Goal: Information Seeking & Learning: Learn about a topic

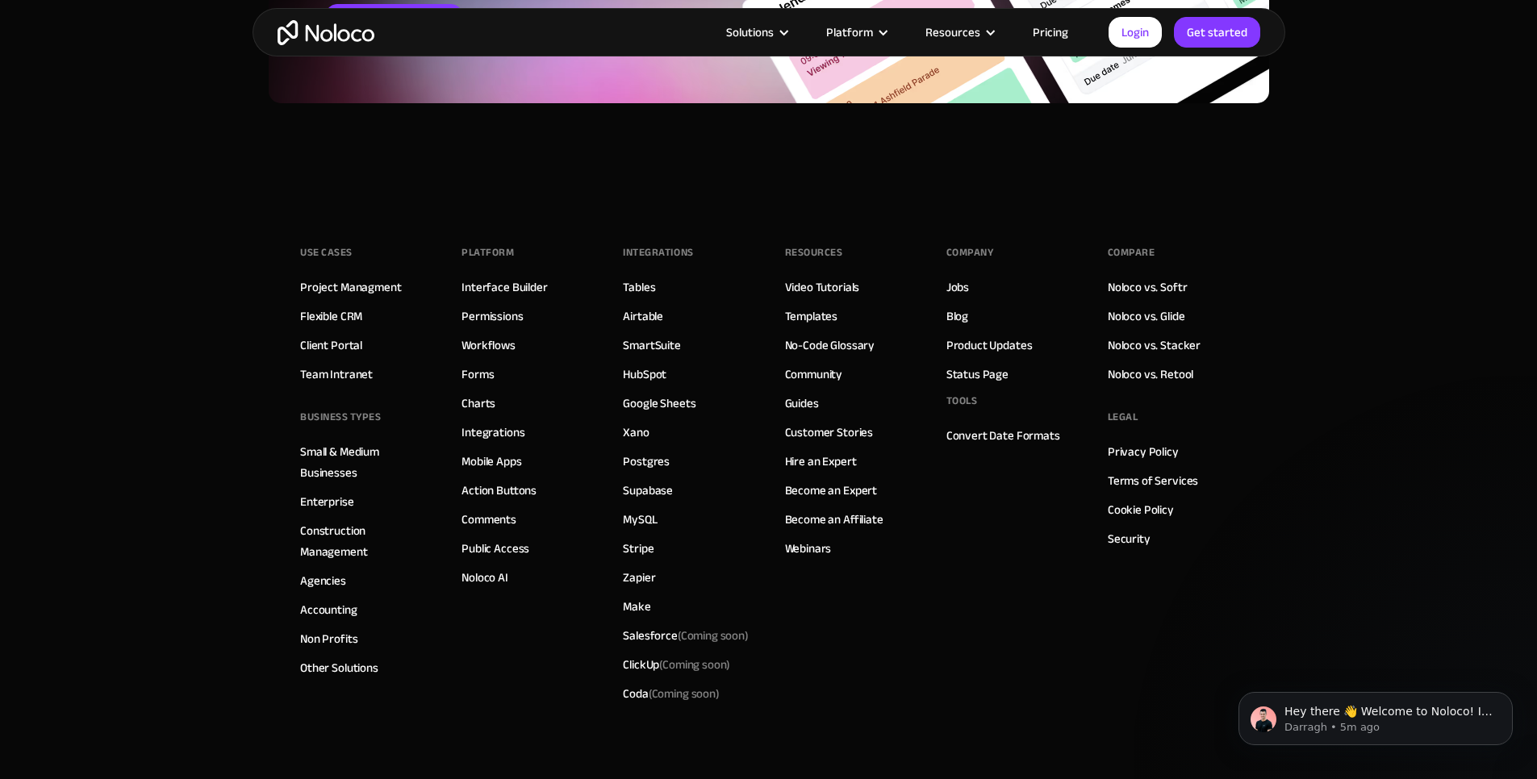
scroll to position [6659, 0]
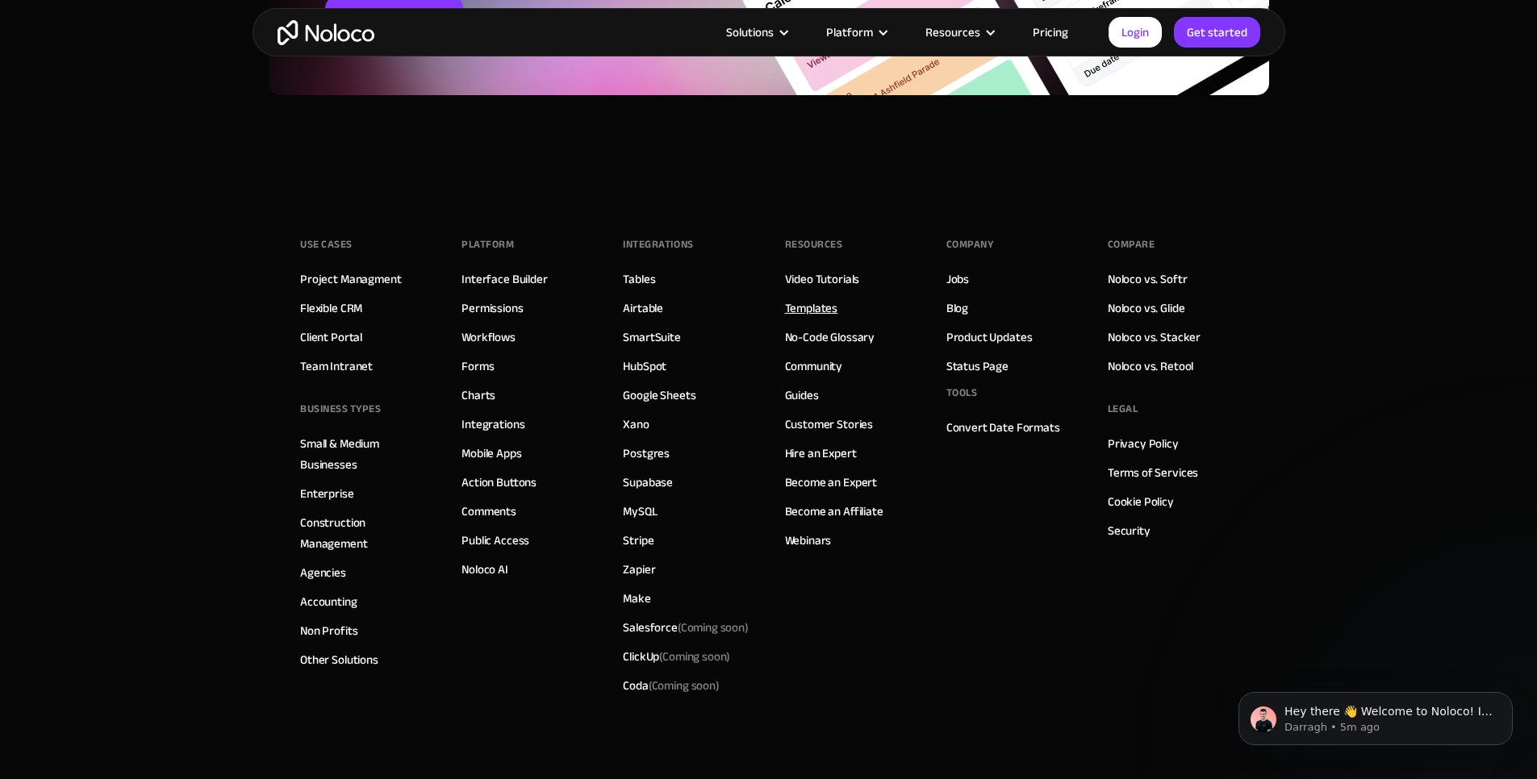
click at [821, 311] on link "Templates" at bounding box center [811, 308] width 53 height 21
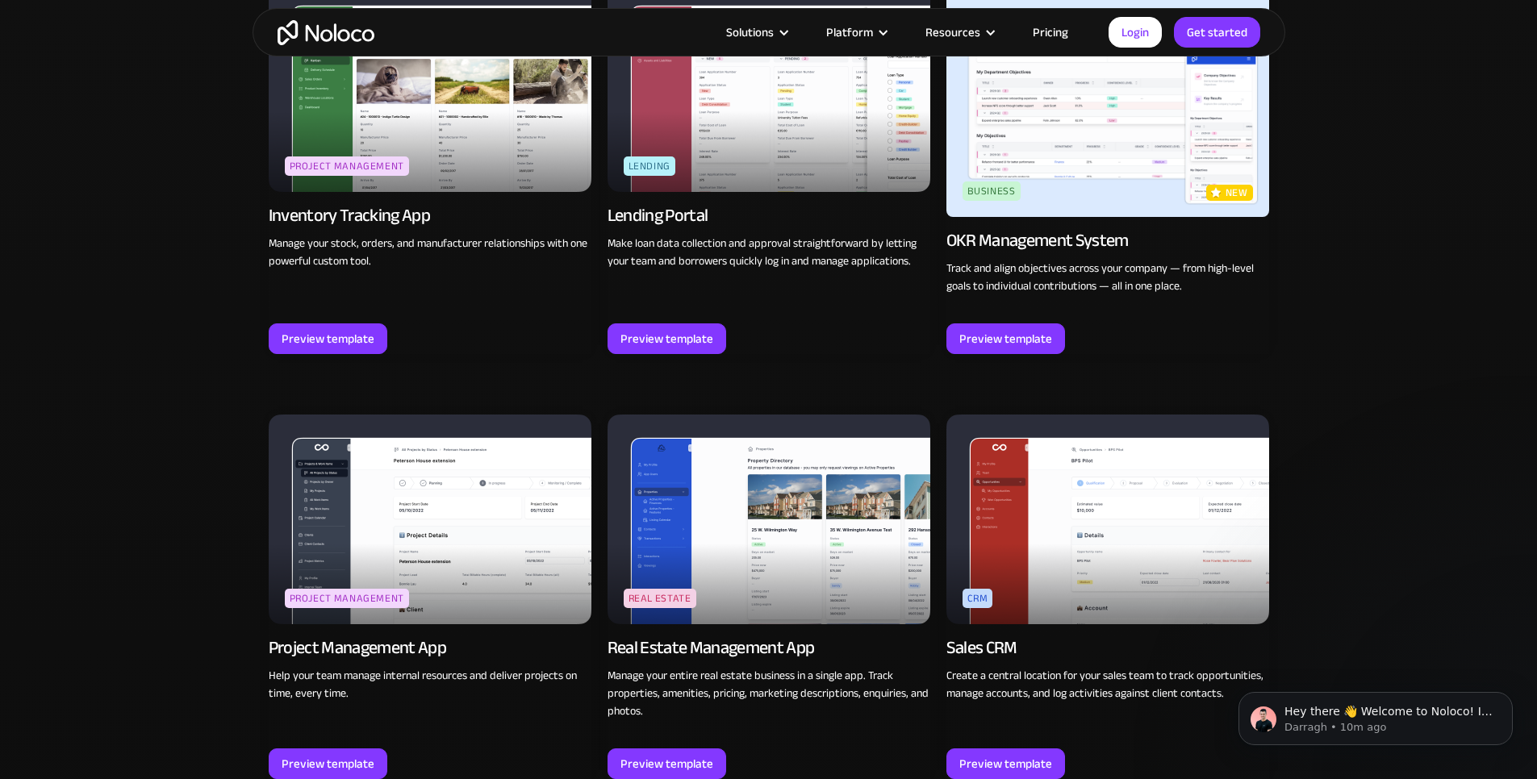
scroll to position [2614, 0]
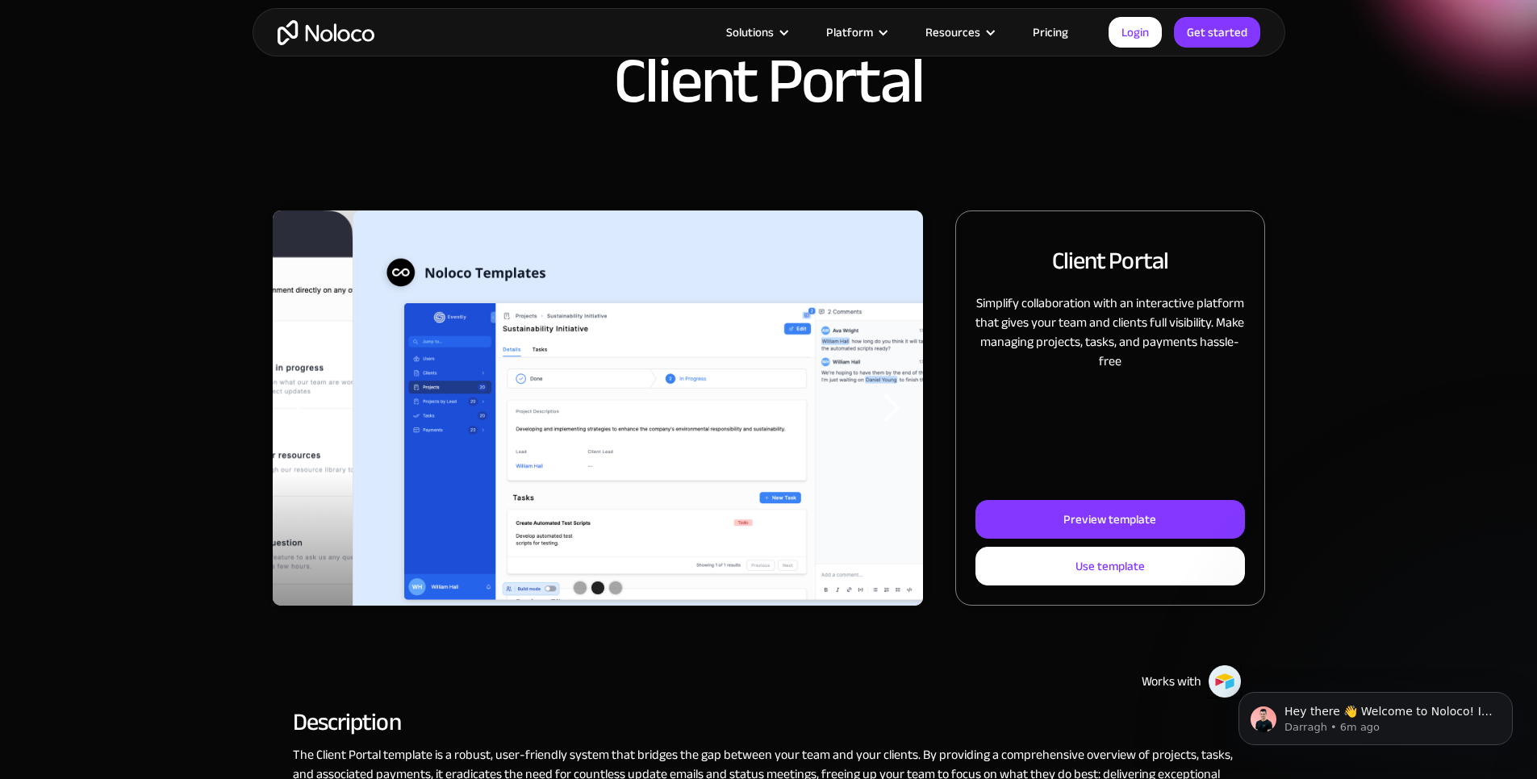
scroll to position [97, 0]
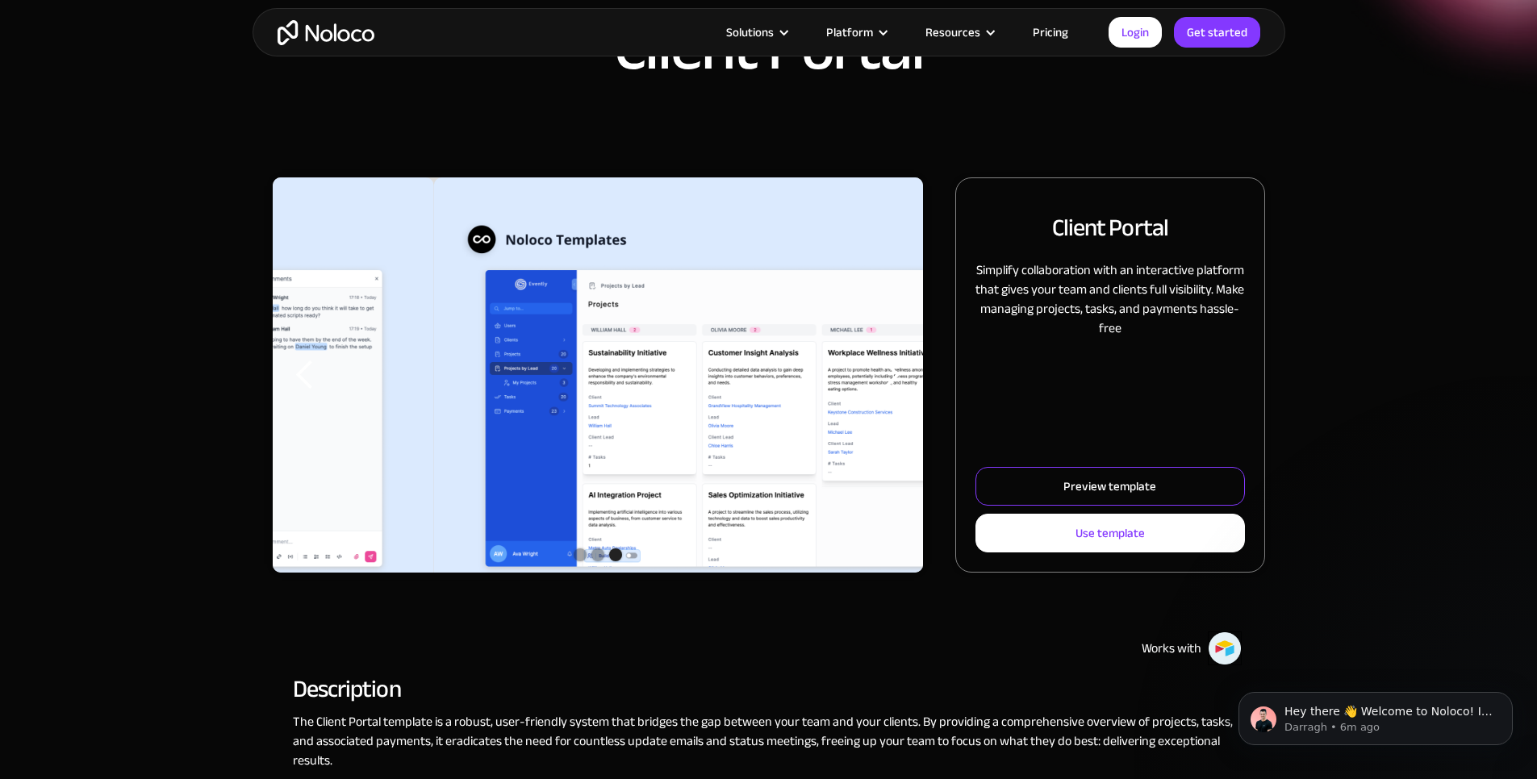
click at [1071, 497] on div "Preview template" at bounding box center [1109, 486] width 93 height 21
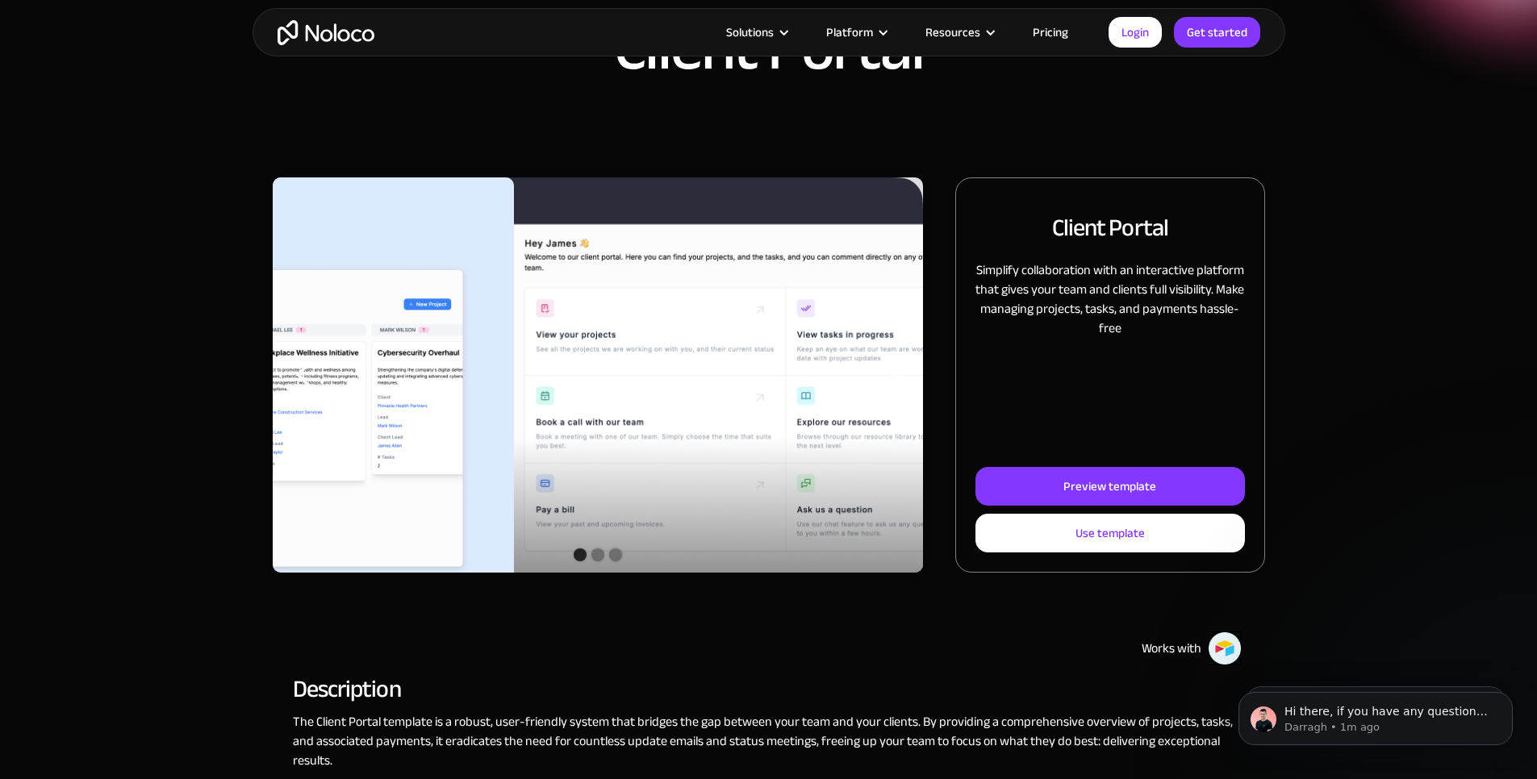
click at [1276, 222] on div "Slide 1 of 3. Client Portal Simplify collaboration with an interactive platform…" at bounding box center [769, 392] width 1033 height 428
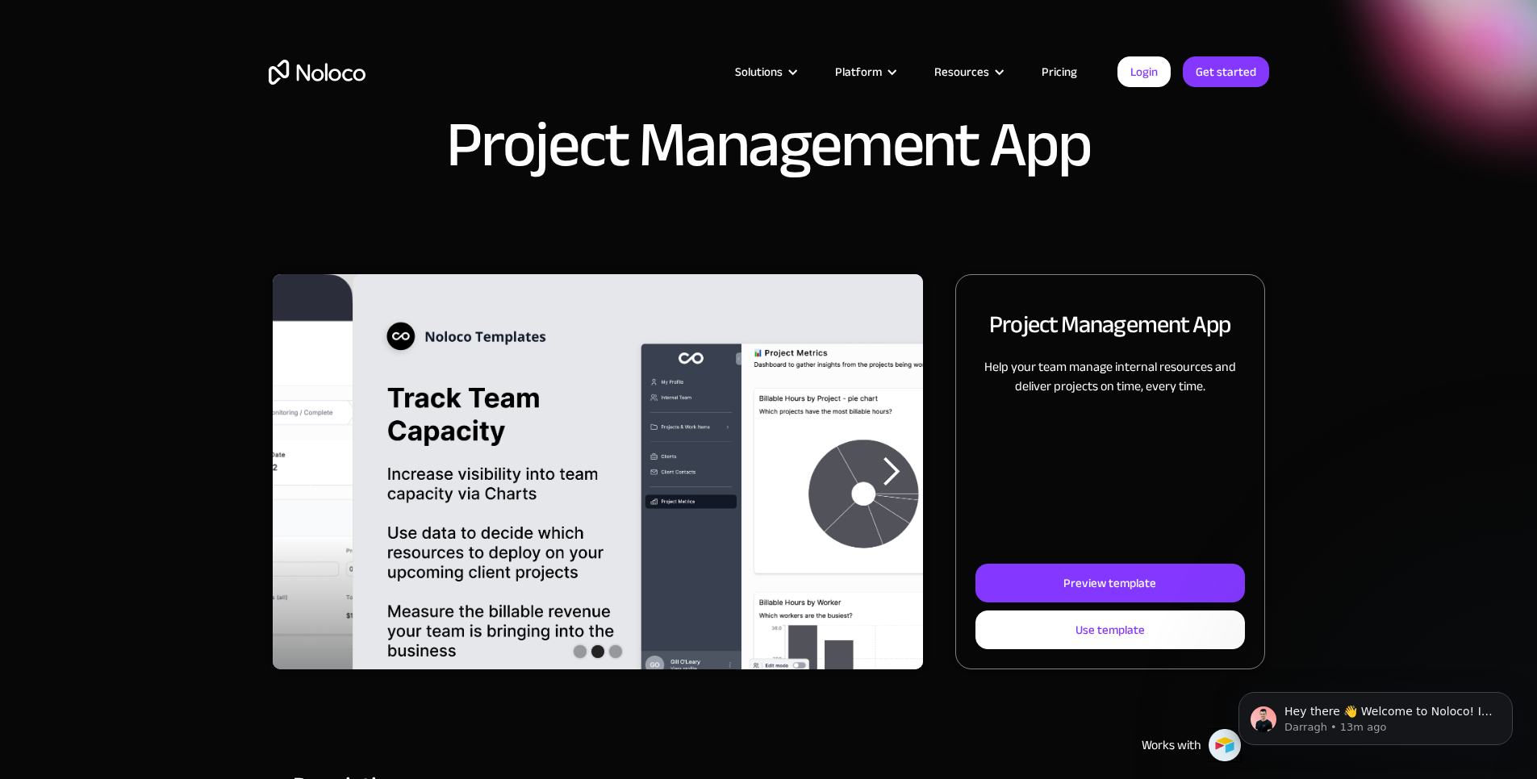
click at [144, 183] on div "Project Management App" at bounding box center [768, 137] width 1537 height 274
click at [1269, 181] on div "Project Management App" at bounding box center [769, 153] width 1000 height 81
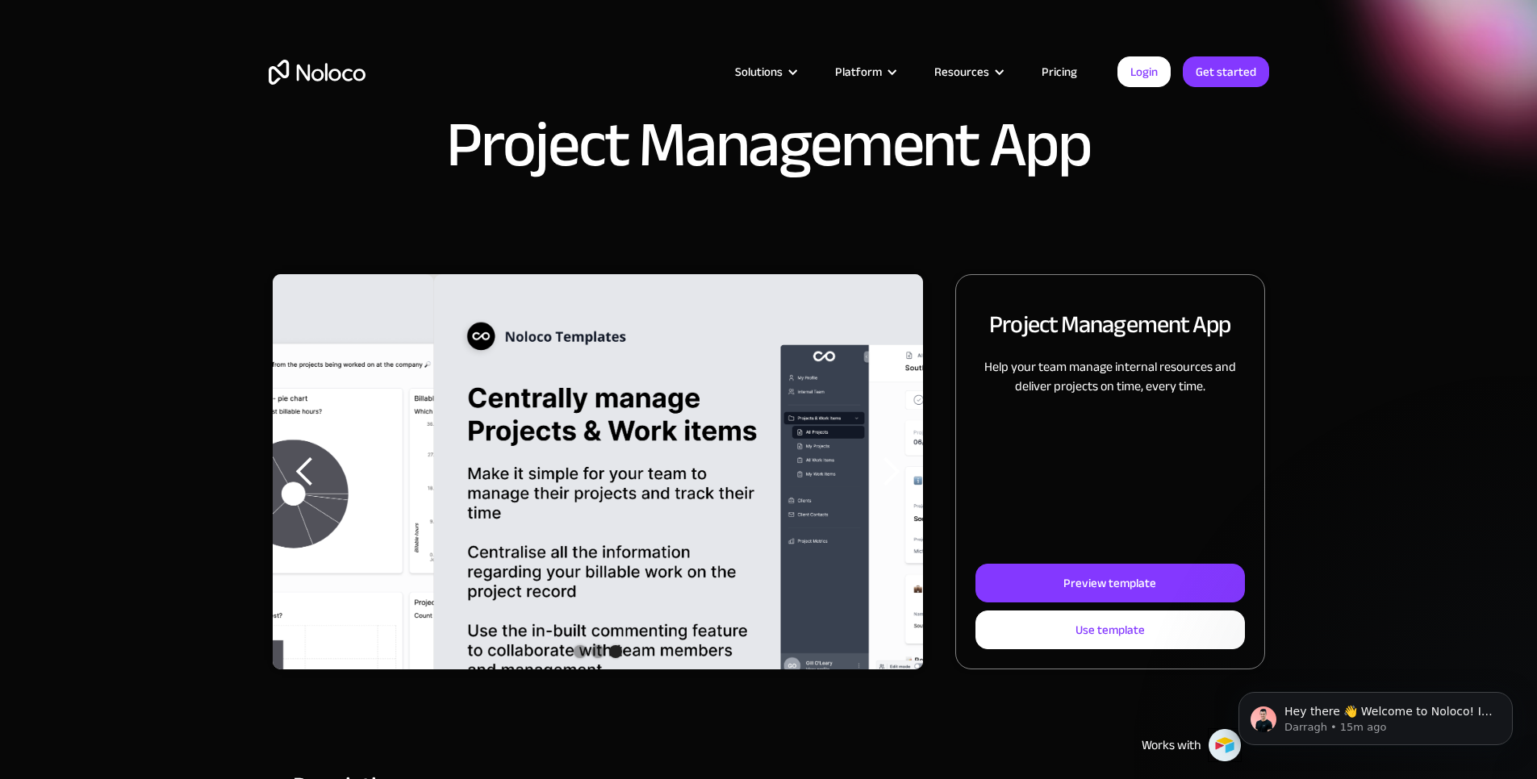
click at [1069, 74] on link "Pricing" at bounding box center [1059, 71] width 76 height 21
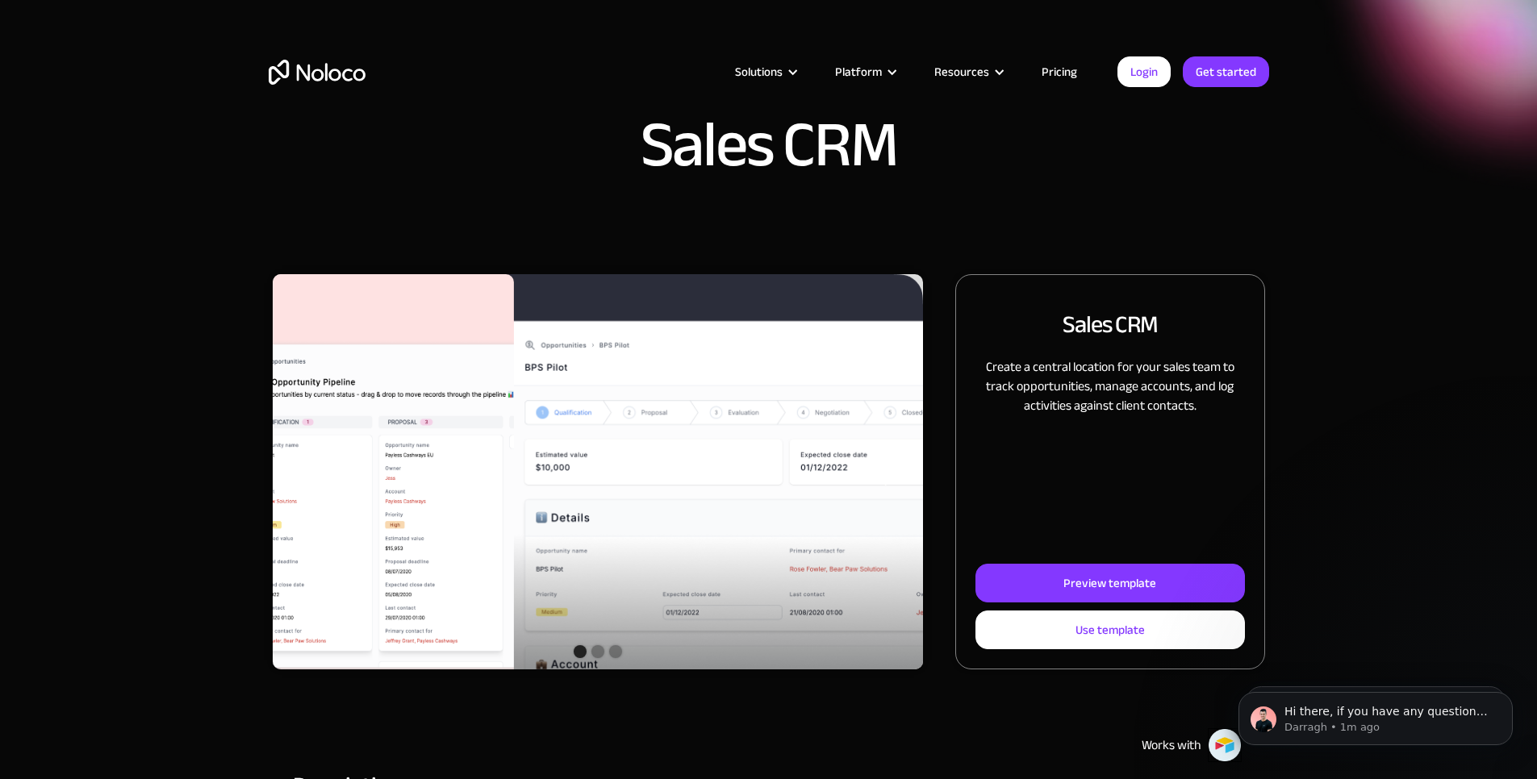
click at [1227, 222] on div "Sales CRM" at bounding box center [768, 137] width 1537 height 274
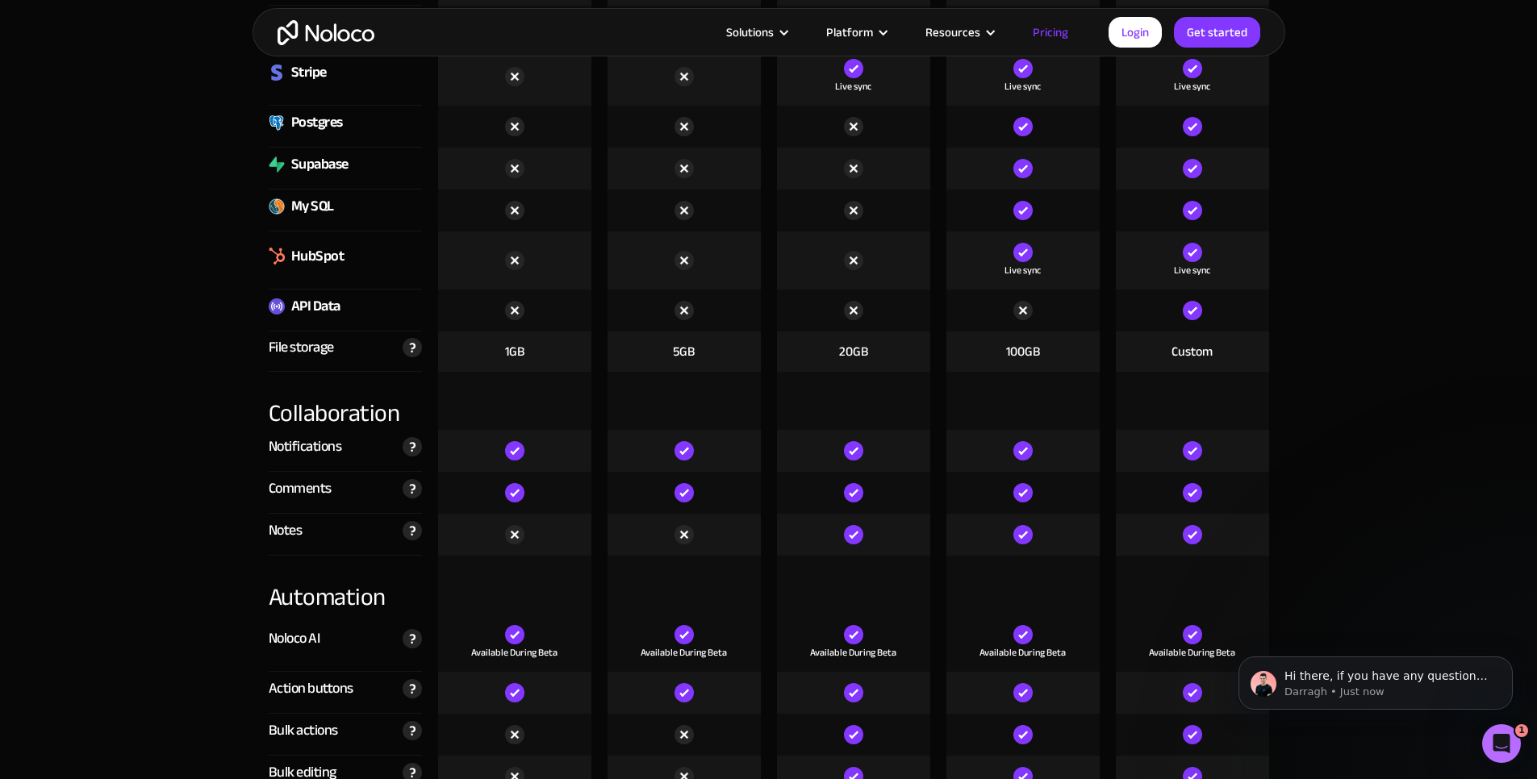
scroll to position [3292, 0]
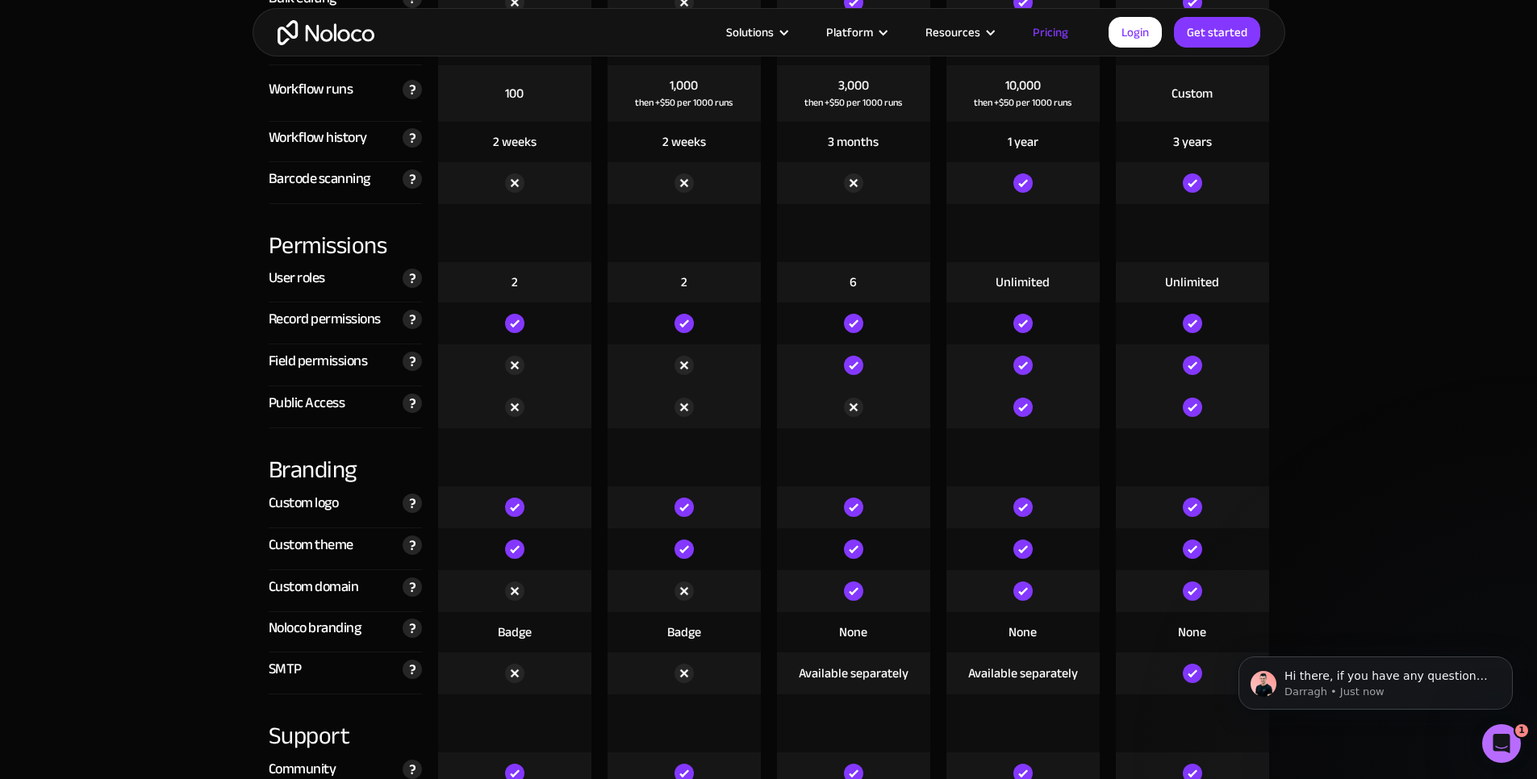
click at [1392, 458] on section "Compare our plans Free Free Get started Starter $ 29 / month Get started Pro $ …" at bounding box center [768, 737] width 1537 height 4928
